Goal: Information Seeking & Learning: Learn about a topic

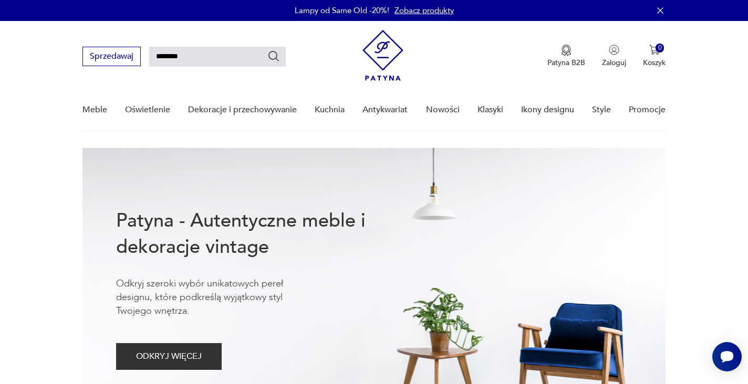
type input "********"
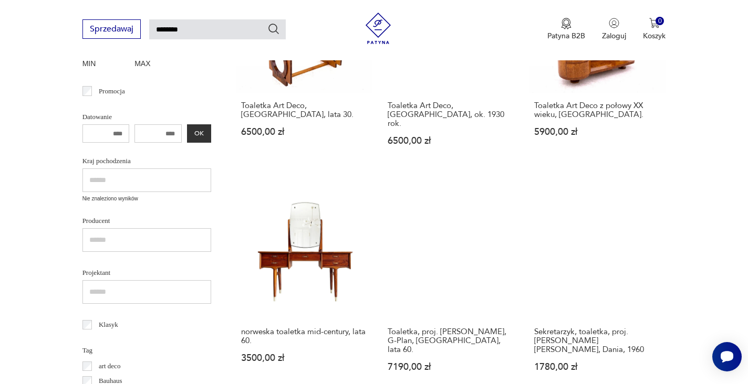
scroll to position [275, 0]
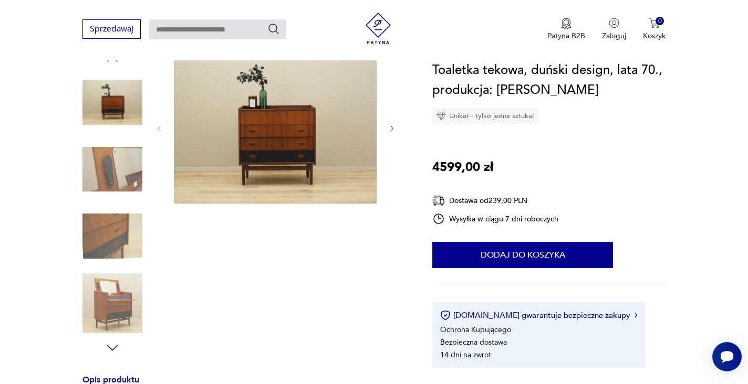
scroll to position [123, 0]
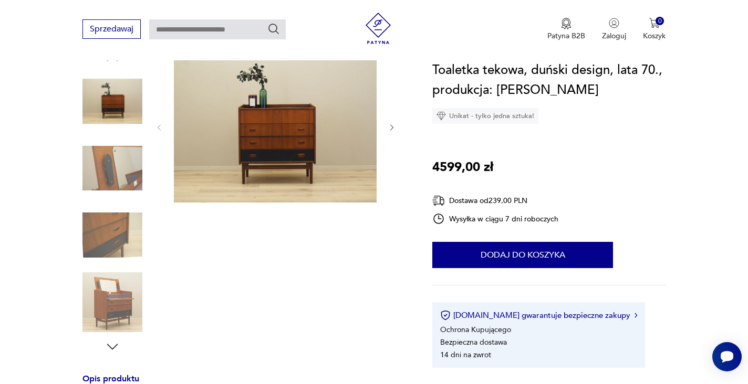
click at [388, 126] on icon "button" at bounding box center [392, 127] width 9 height 9
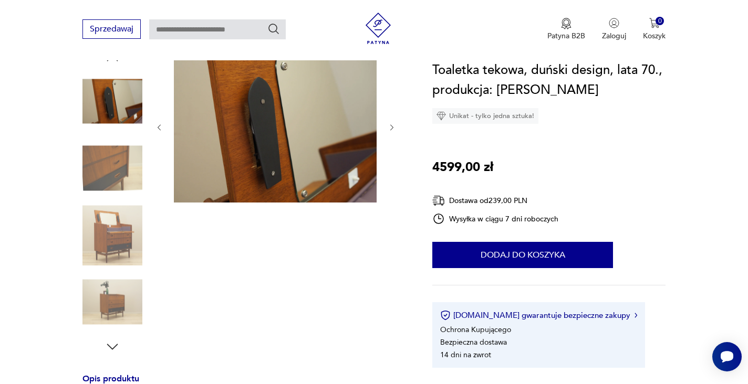
click at [389, 126] on icon "button" at bounding box center [392, 127] width 9 height 9
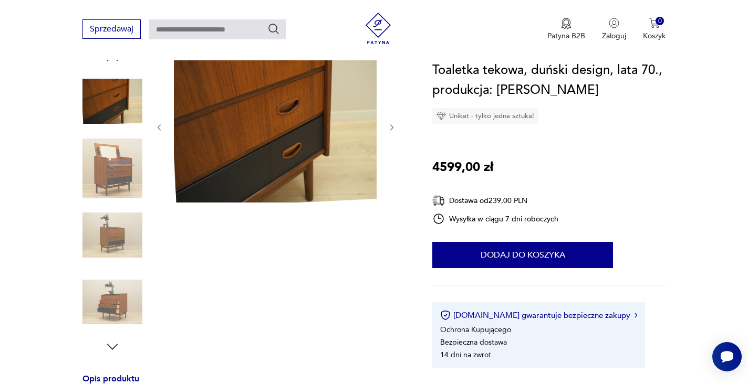
click at [389, 126] on icon "button" at bounding box center [392, 127] width 9 height 9
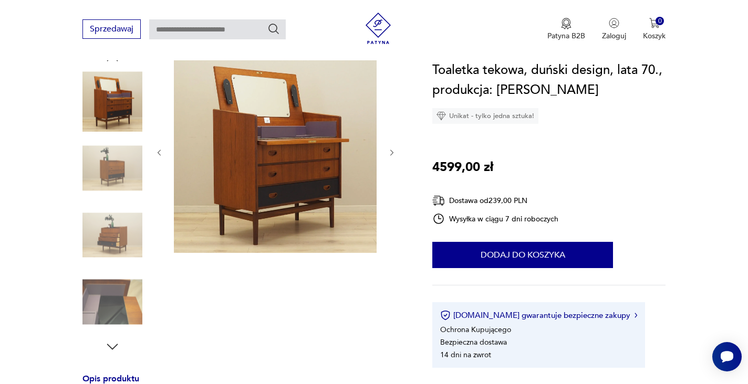
click at [390, 127] on div at bounding box center [276, 152] width 242 height 205
type input "********"
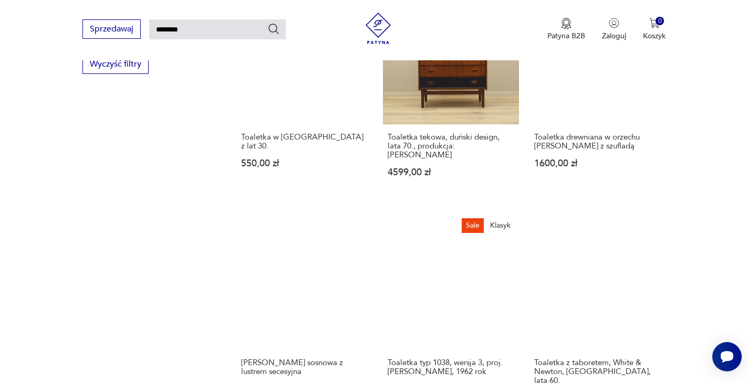
scroll to position [764, 0]
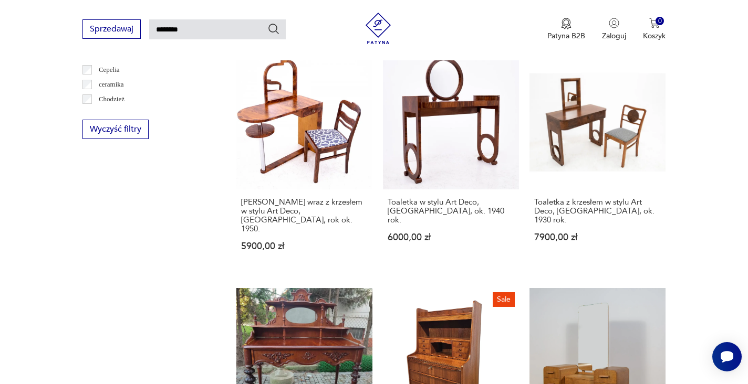
scroll to position [786, 0]
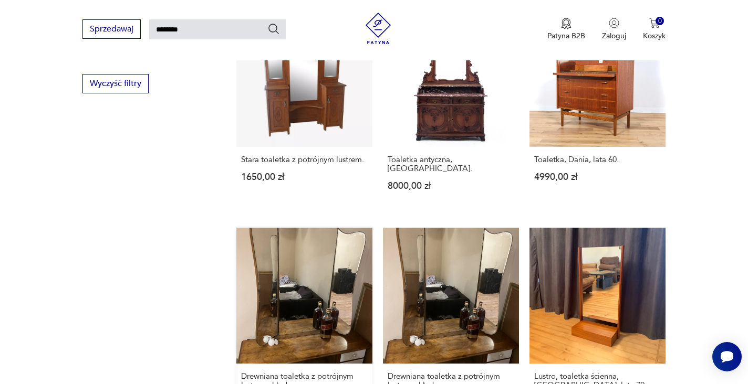
scroll to position [735, 0]
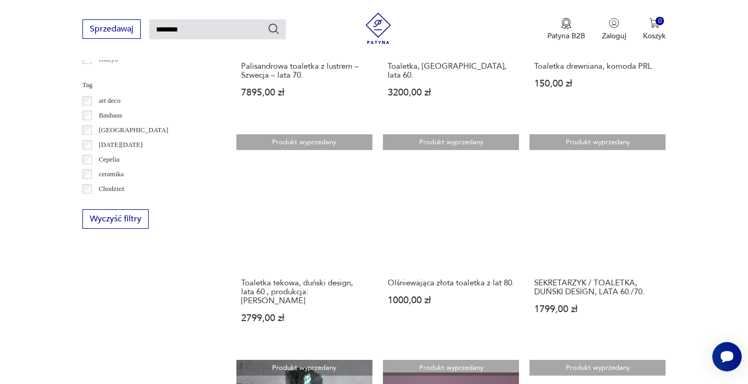
scroll to position [501, 0]
